Goal: Information Seeking & Learning: Understand process/instructions

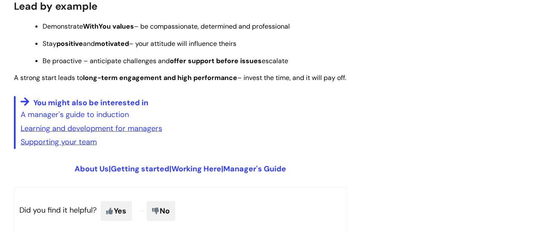
scroll to position [801, 0]
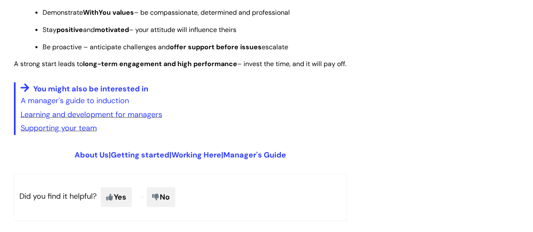
click at [265, 160] on link "Manager's Guide" at bounding box center [254, 155] width 63 height 10
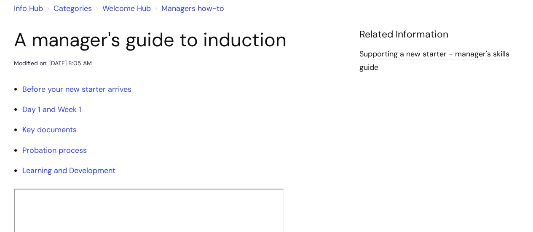
scroll to position [84, 0]
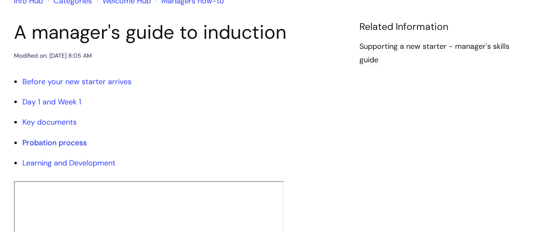
click at [66, 143] on link "Probation process" at bounding box center [54, 143] width 64 height 10
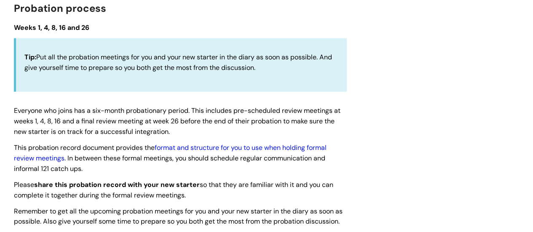
click at [175, 147] on link "format and structure for you to use when holding formal review meetings" at bounding box center [170, 152] width 313 height 19
